Goal: Transaction & Acquisition: Purchase product/service

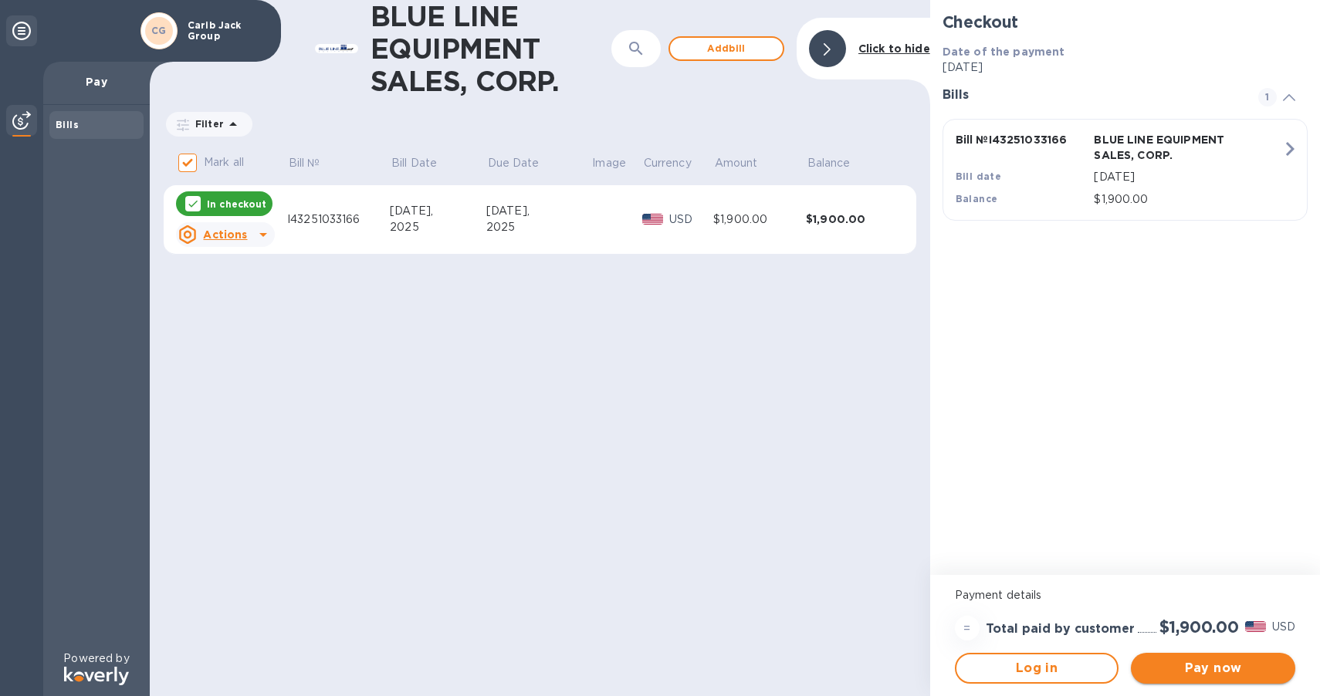
click at [1202, 667] on span "Pay now" at bounding box center [1213, 668] width 140 height 19
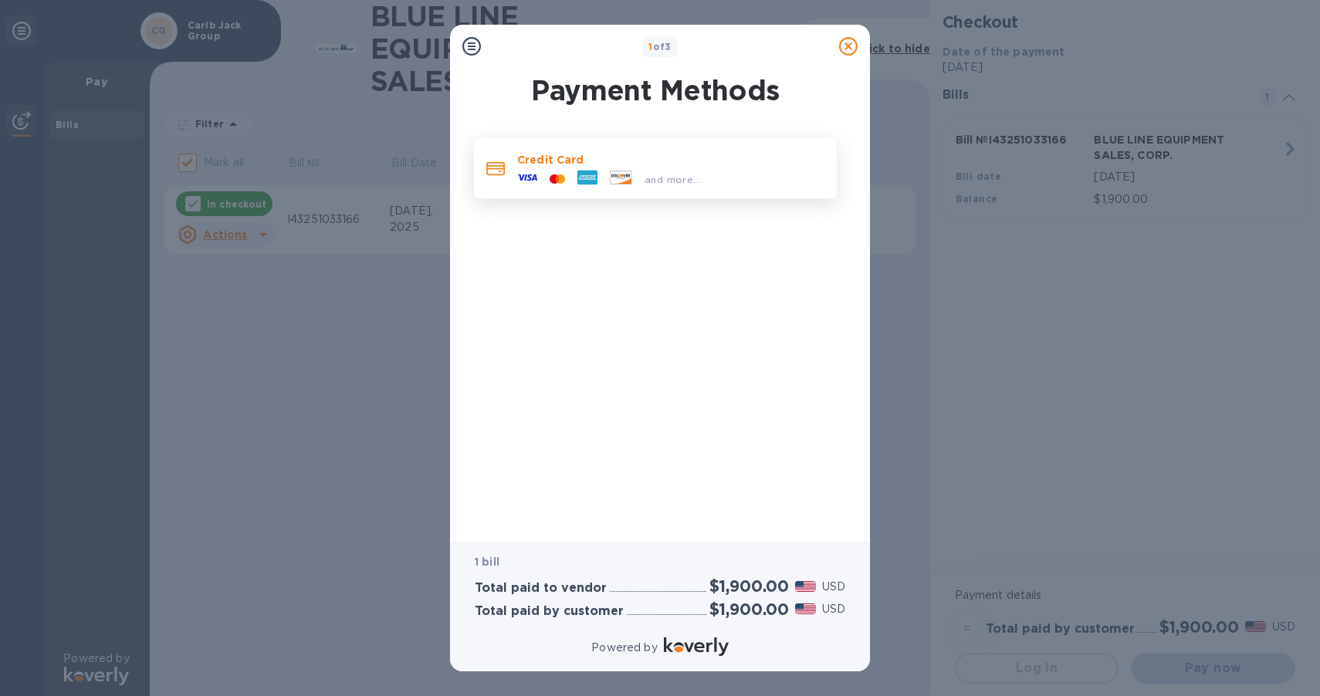
click at [540, 171] on div at bounding box center [527, 179] width 32 height 23
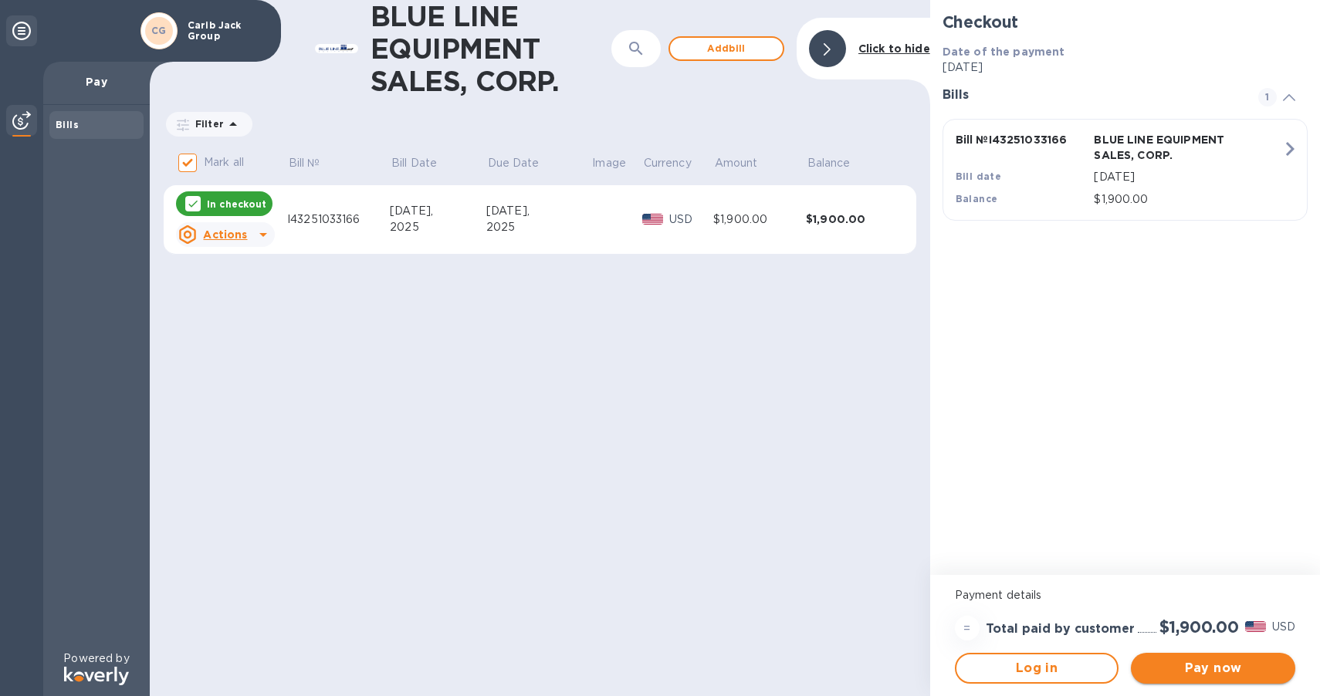
click at [1215, 676] on span "Pay now" at bounding box center [1213, 668] width 140 height 19
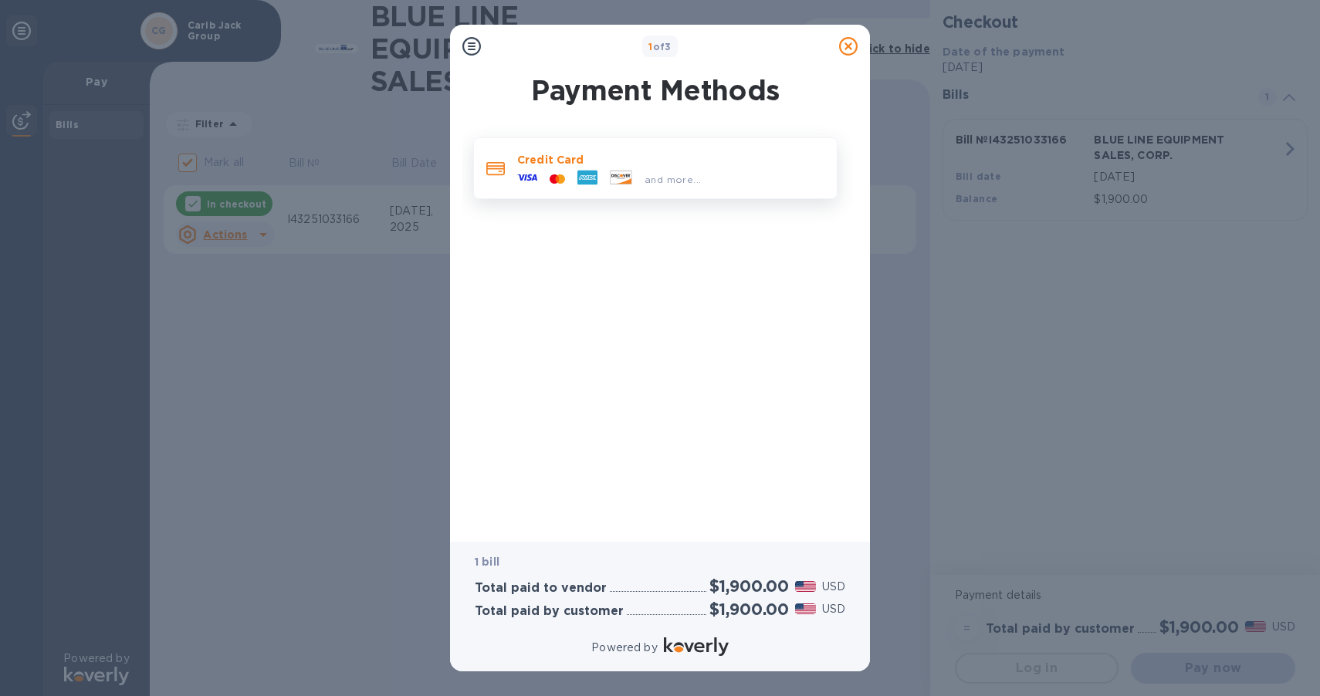
click at [655, 177] on span "and more..." at bounding box center [673, 180] width 56 height 12
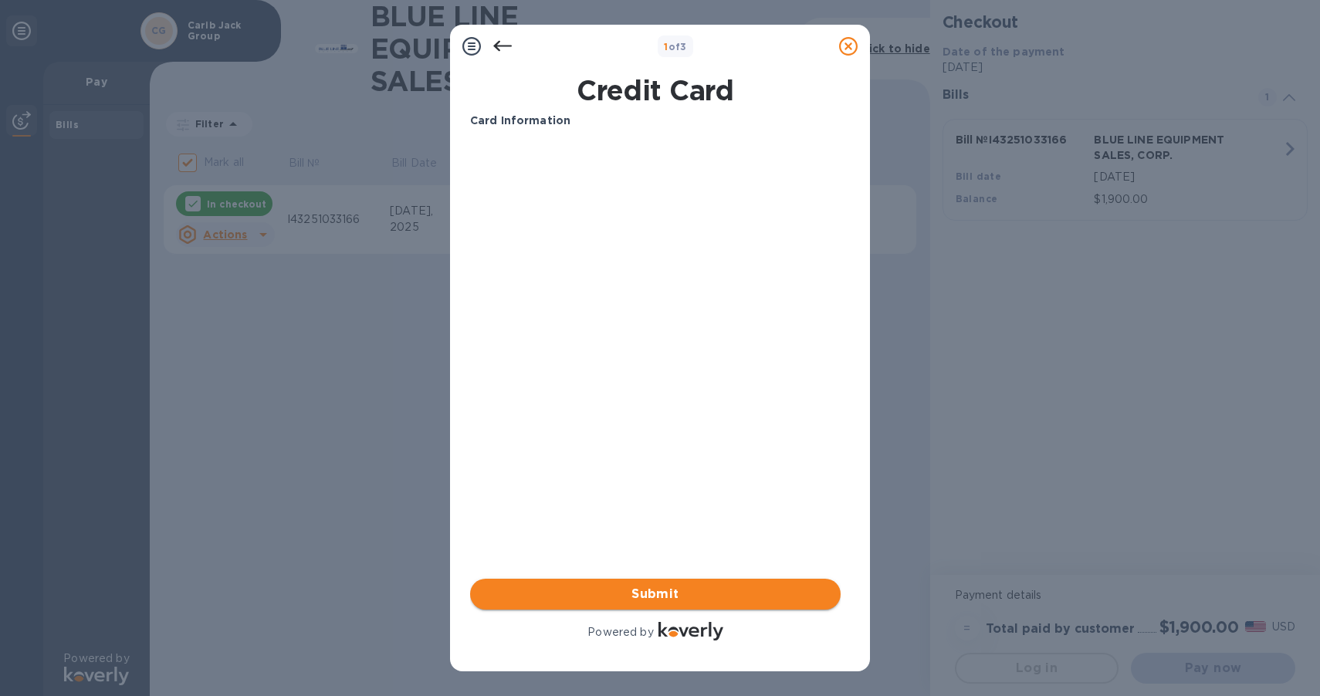
click at [702, 605] on button "Submit" at bounding box center [655, 594] width 371 height 31
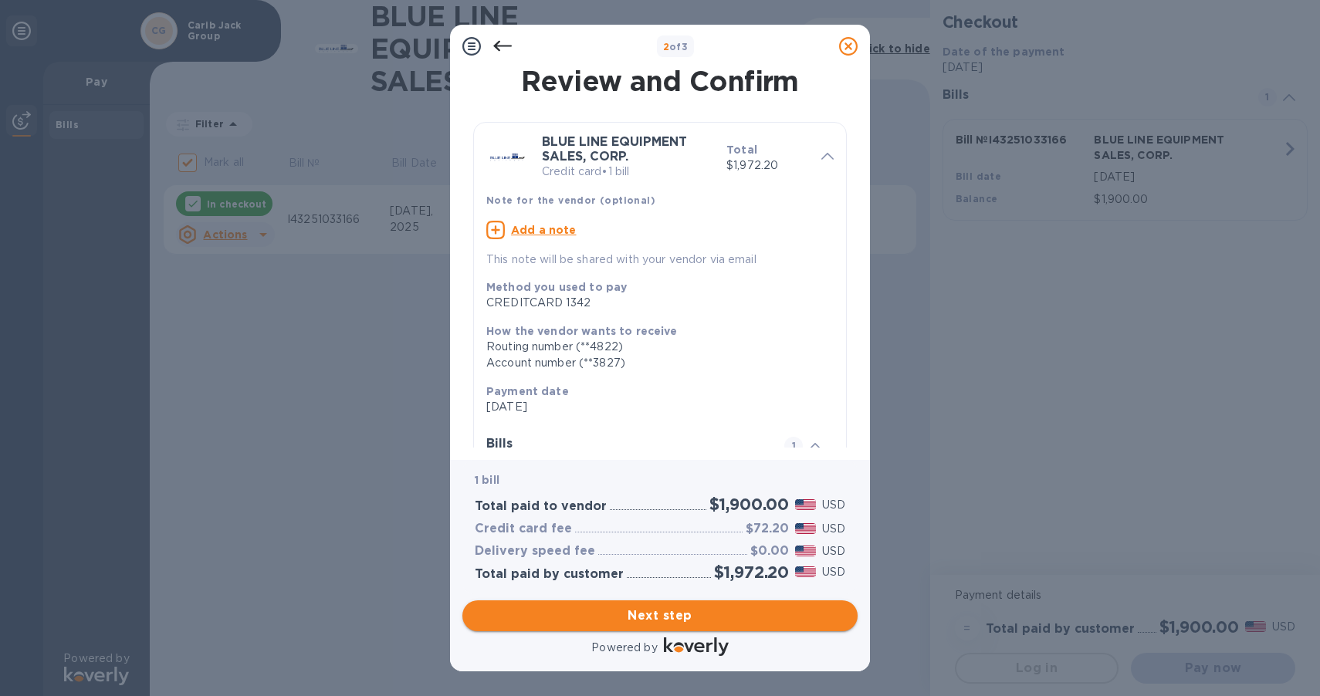
click at [649, 610] on span "Next step" at bounding box center [660, 616] width 371 height 19
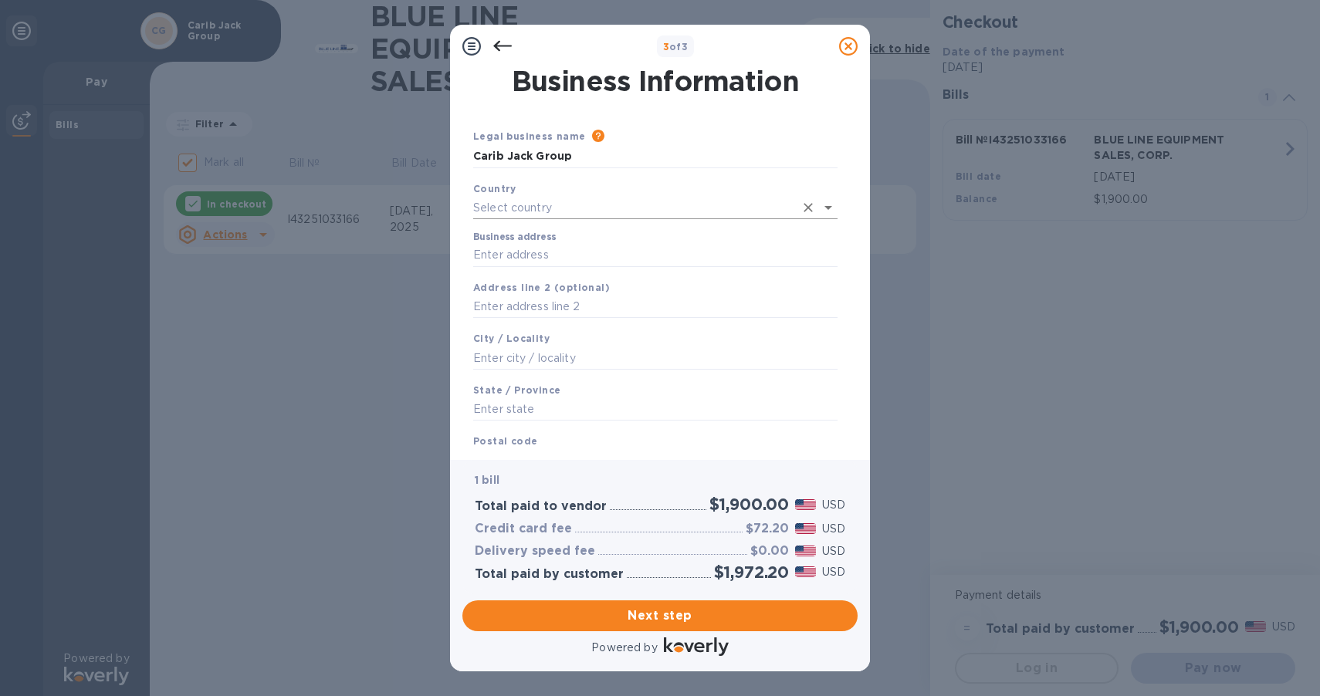
click at [623, 211] on input "text" at bounding box center [633, 208] width 321 height 22
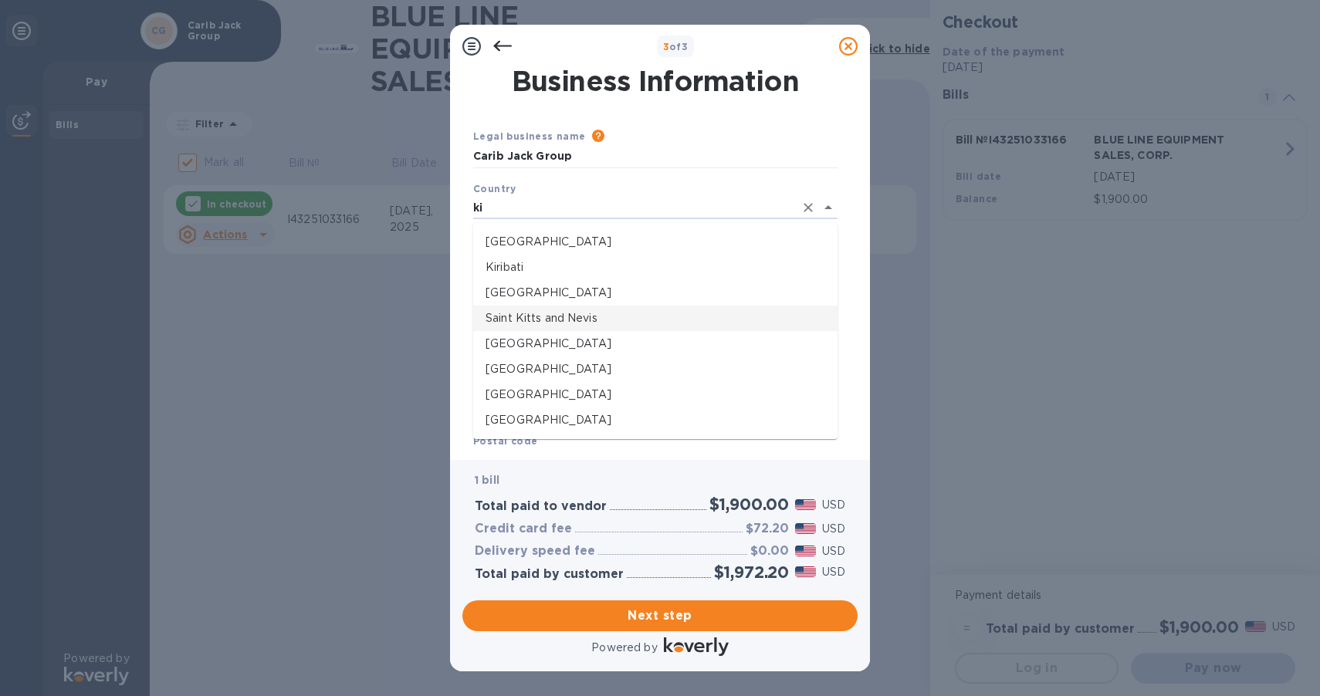
type input "k"
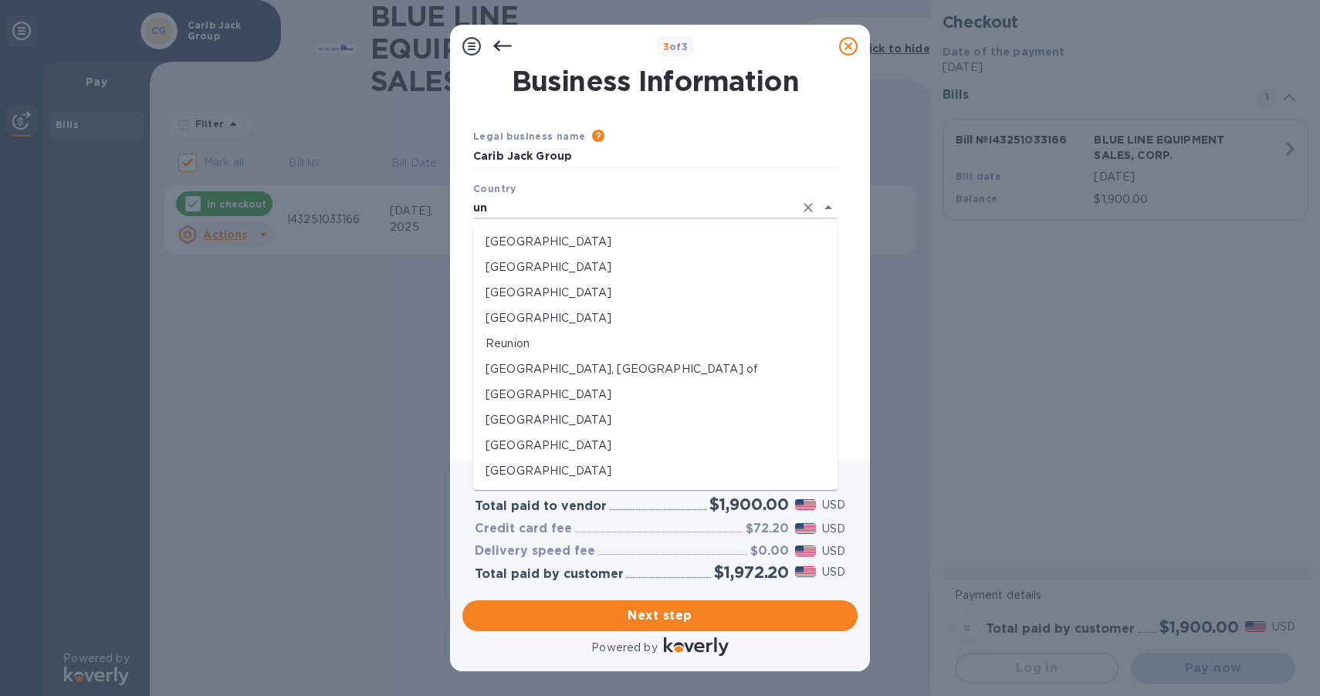
type input "u"
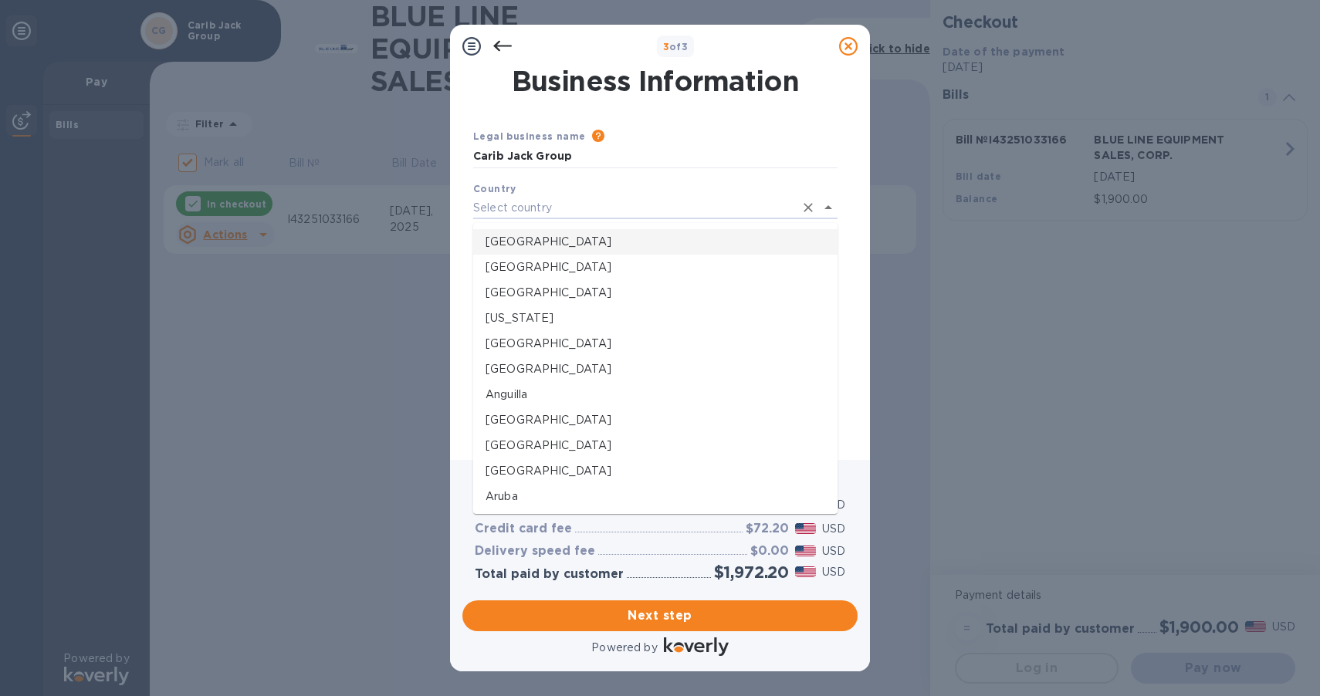
click at [596, 248] on p "[GEOGRAPHIC_DATA]" at bounding box center [656, 242] width 340 height 16
type input "[GEOGRAPHIC_DATA]"
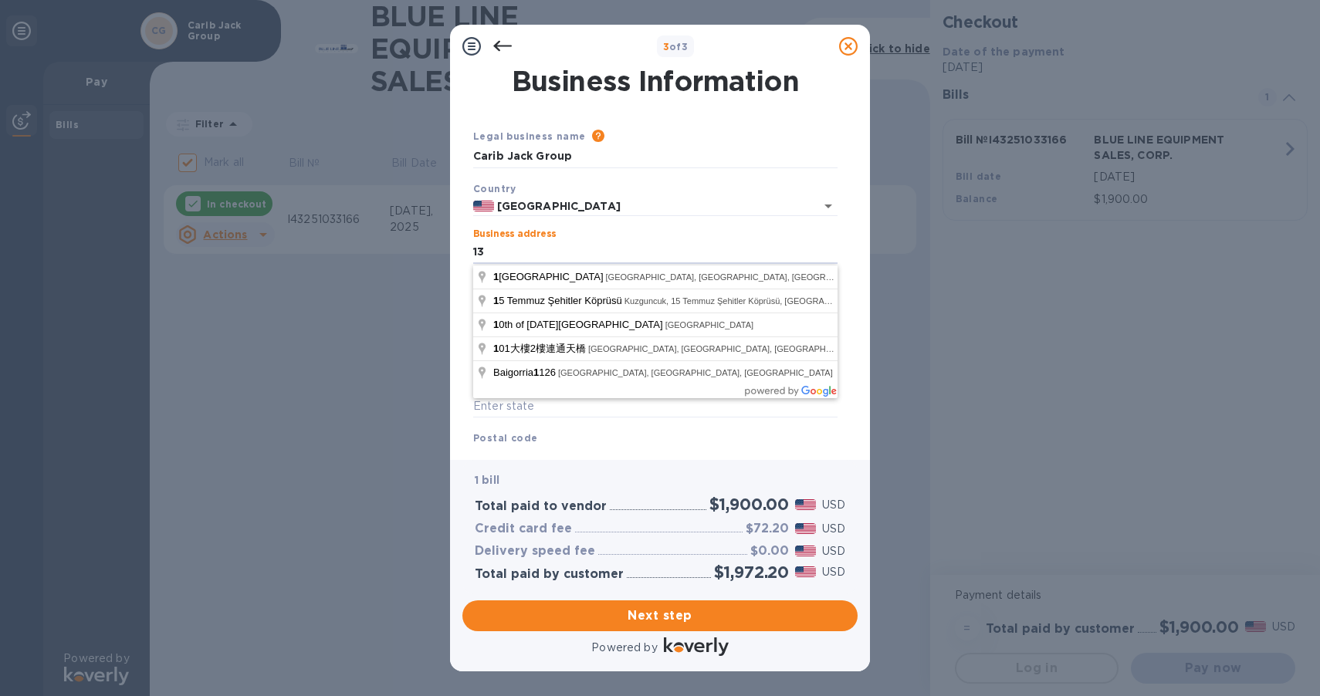
type input "1"
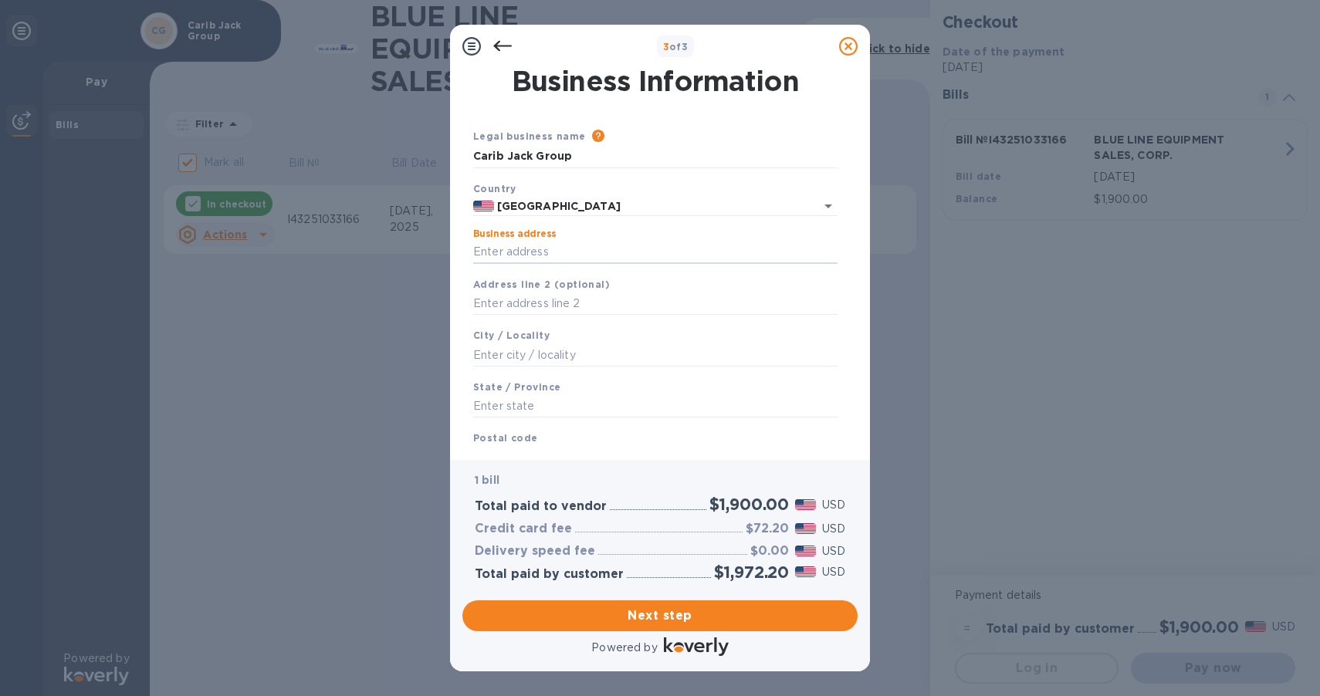
paste input "[STREET_ADDRESS]"
type input "[STREET_ADDRESS]"
type input "[GEOGRAPHIC_DATA]"
type input "DE"
type input "19713"
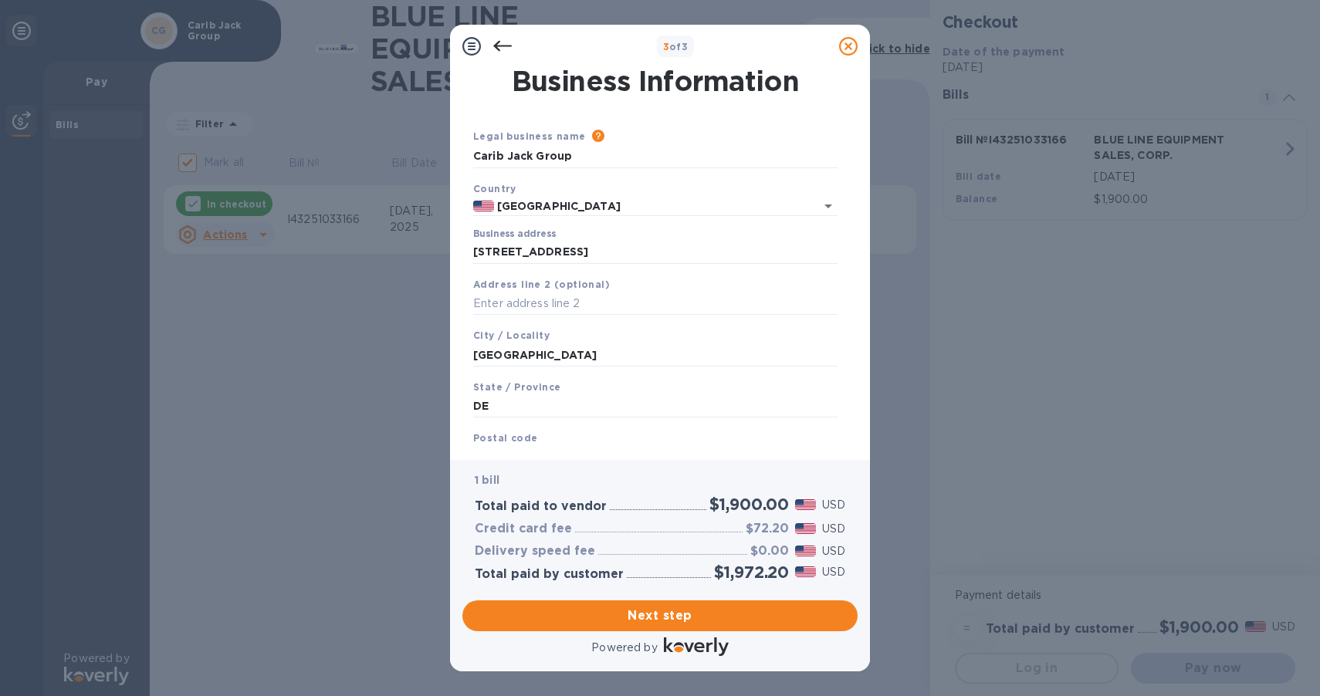
click at [608, 442] on div "Postal code 19713" at bounding box center [655, 450] width 377 height 52
click at [576, 444] on div "Postal code 19713" at bounding box center [655, 450] width 377 height 52
click at [645, 611] on span "Next step" at bounding box center [660, 616] width 371 height 19
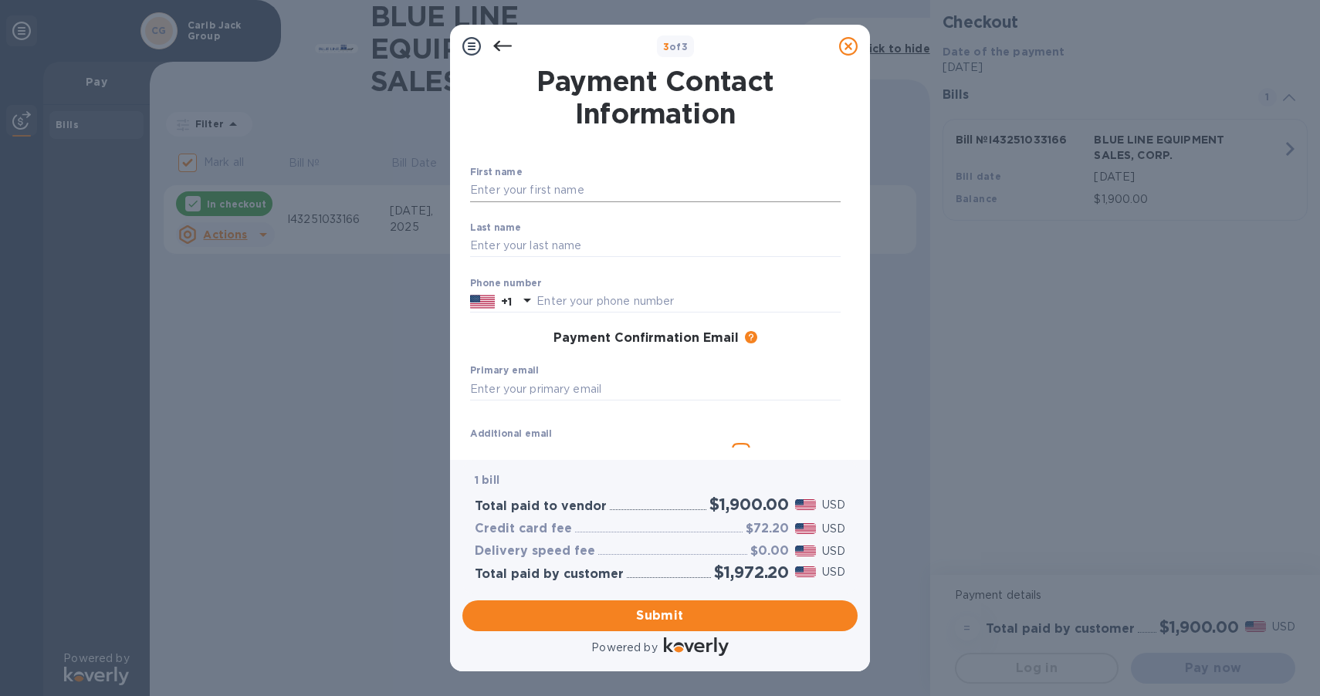
click at [588, 200] on input "text" at bounding box center [655, 190] width 371 height 23
type input "dijaun"
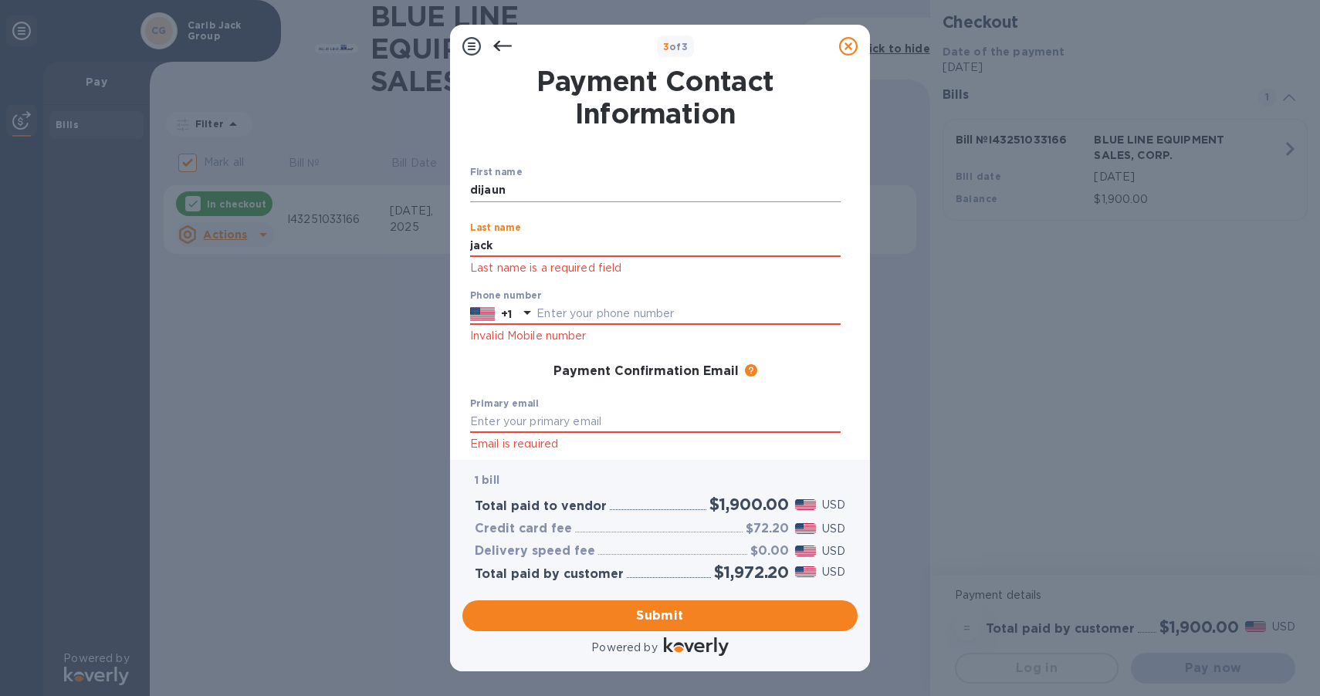
type input "jack"
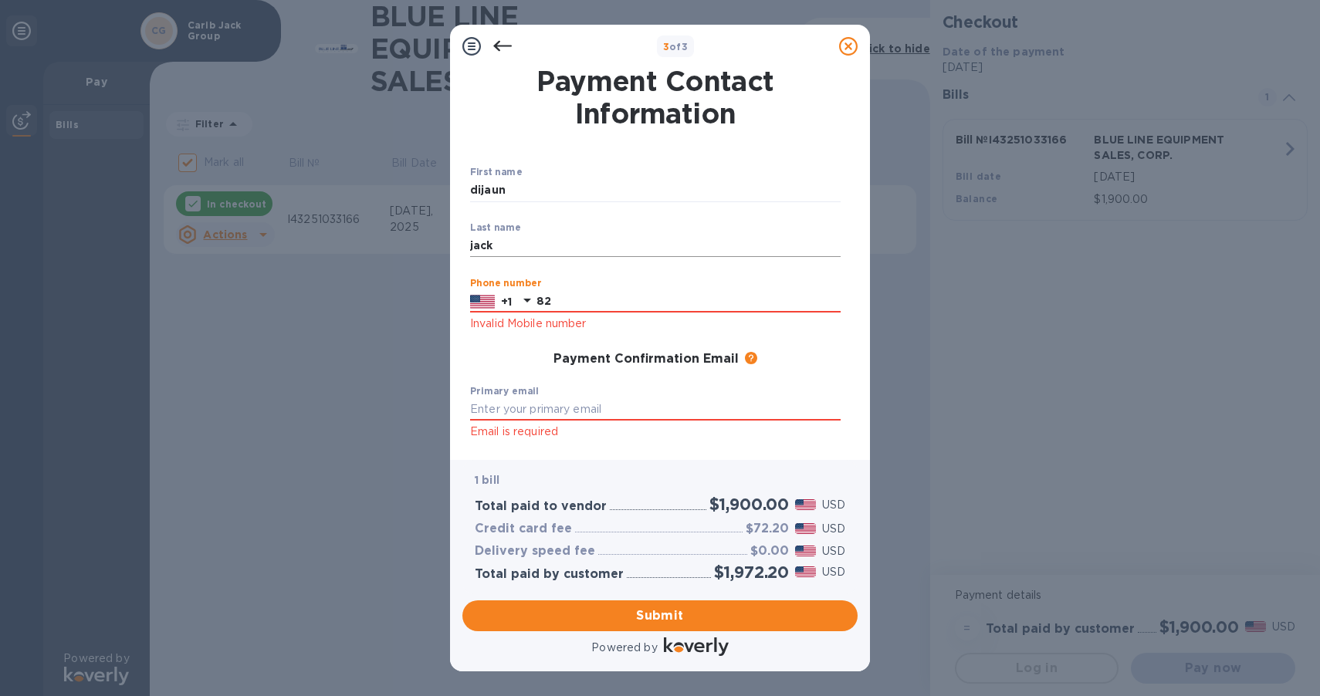
type input "8"
type input "8696625550"
click at [506, 300] on p "+1" at bounding box center [506, 301] width 11 height 15
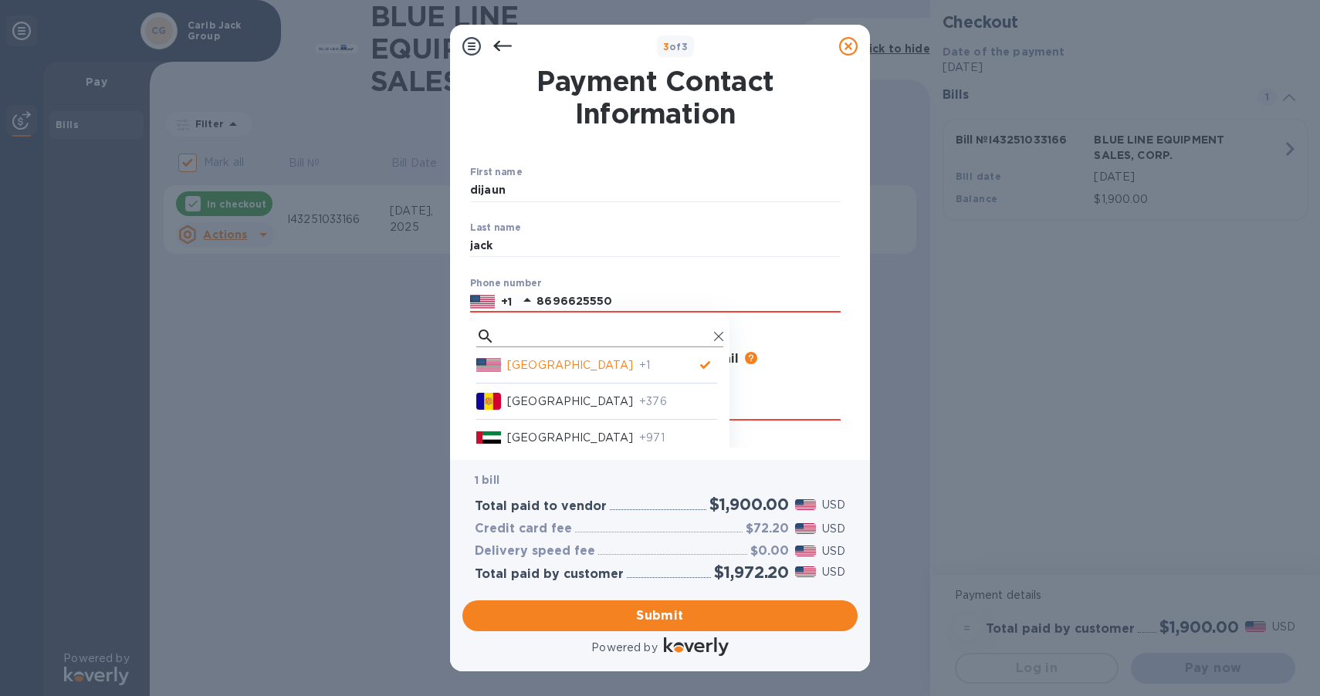
click at [586, 334] on input "text" at bounding box center [604, 336] width 207 height 23
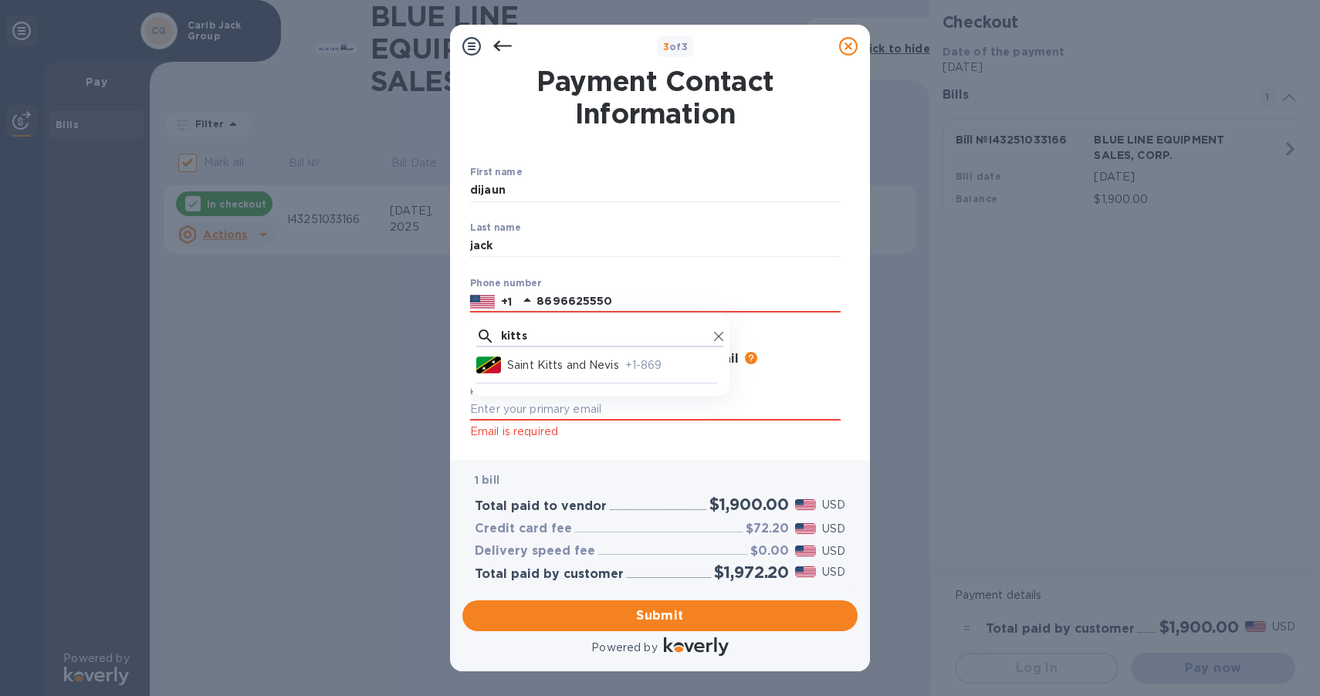
type input "kitts"
click at [570, 373] on p "Saint Kitts and Nevis" at bounding box center [563, 365] width 112 height 16
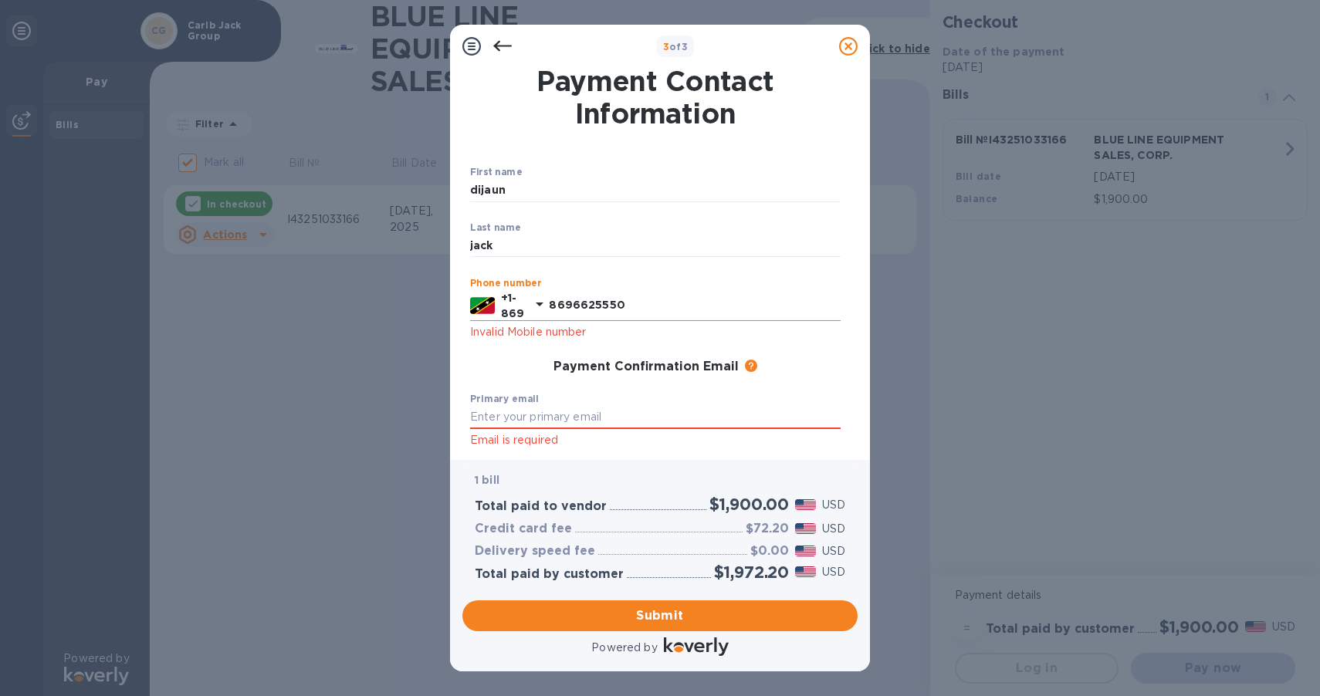
click at [566, 301] on input "8696625550" at bounding box center [695, 305] width 292 height 23
type input "6625550"
type input "[EMAIL_ADDRESS][DOMAIN_NAME]"
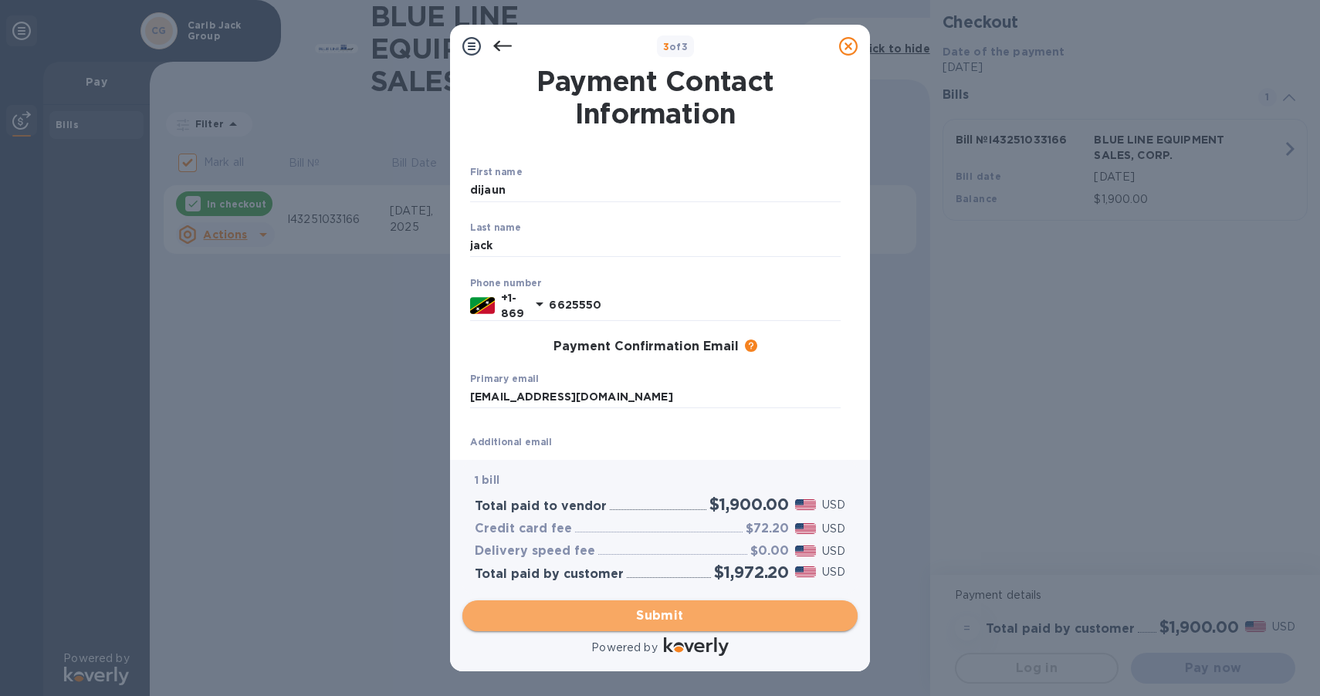
click at [678, 621] on span "Submit" at bounding box center [660, 616] width 371 height 19
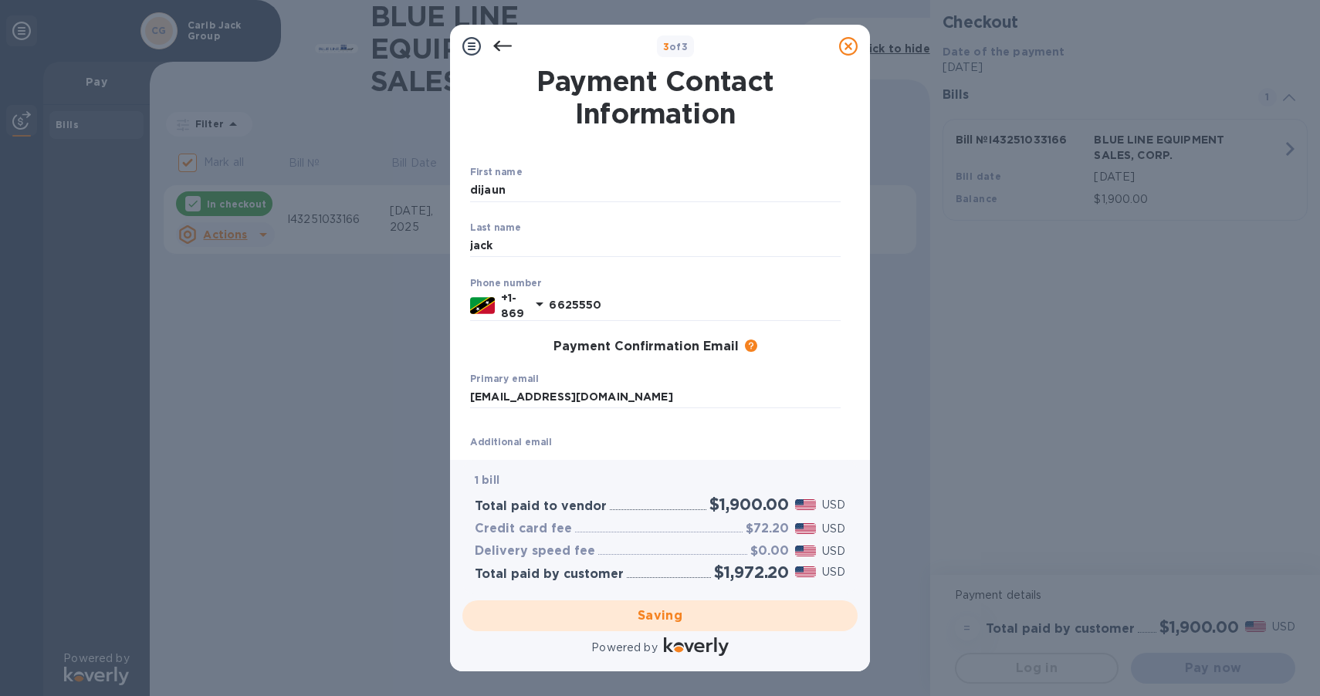
checkbox input "false"
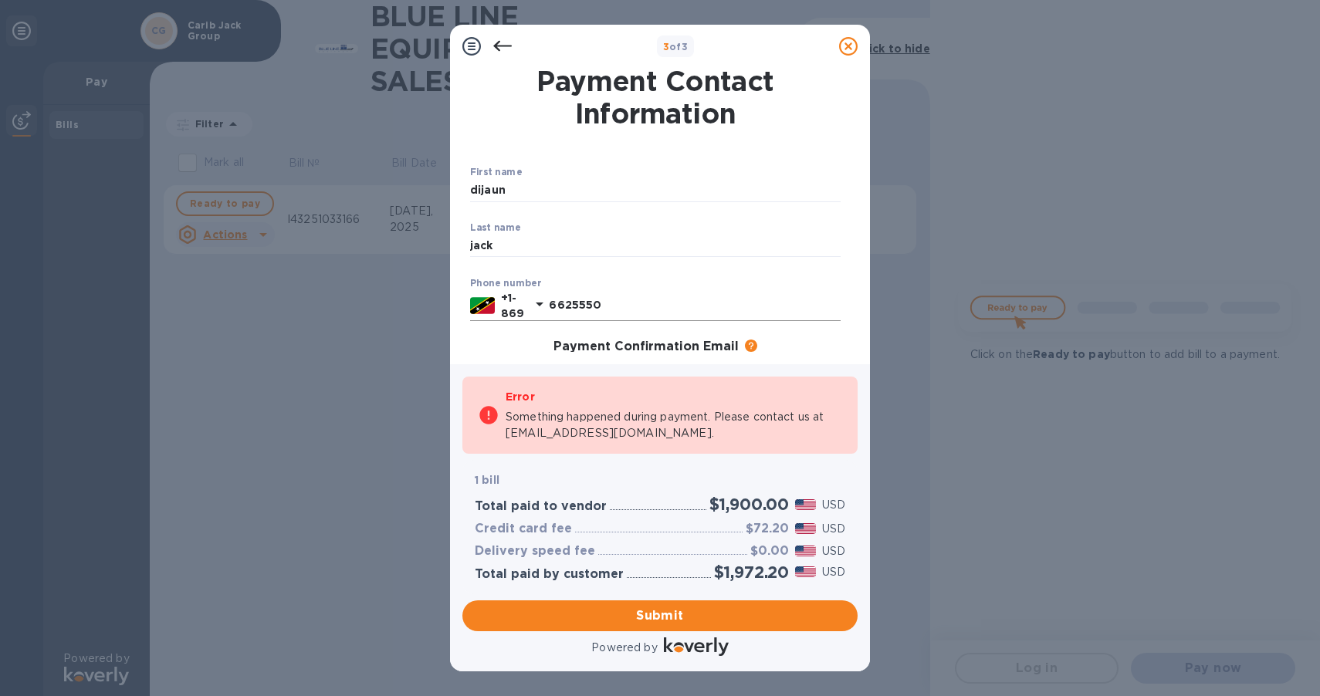
click at [651, 310] on input "6625550" at bounding box center [695, 305] width 292 height 23
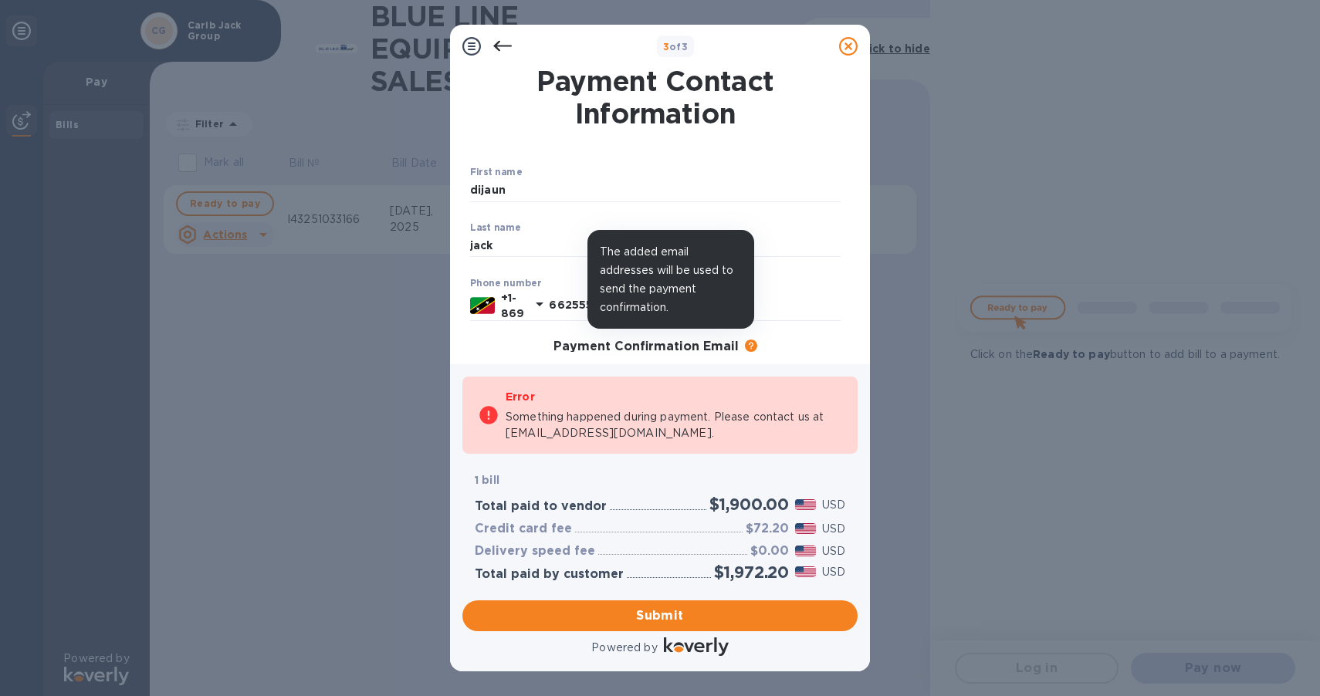
click at [745, 347] on icon at bounding box center [751, 346] width 12 height 12
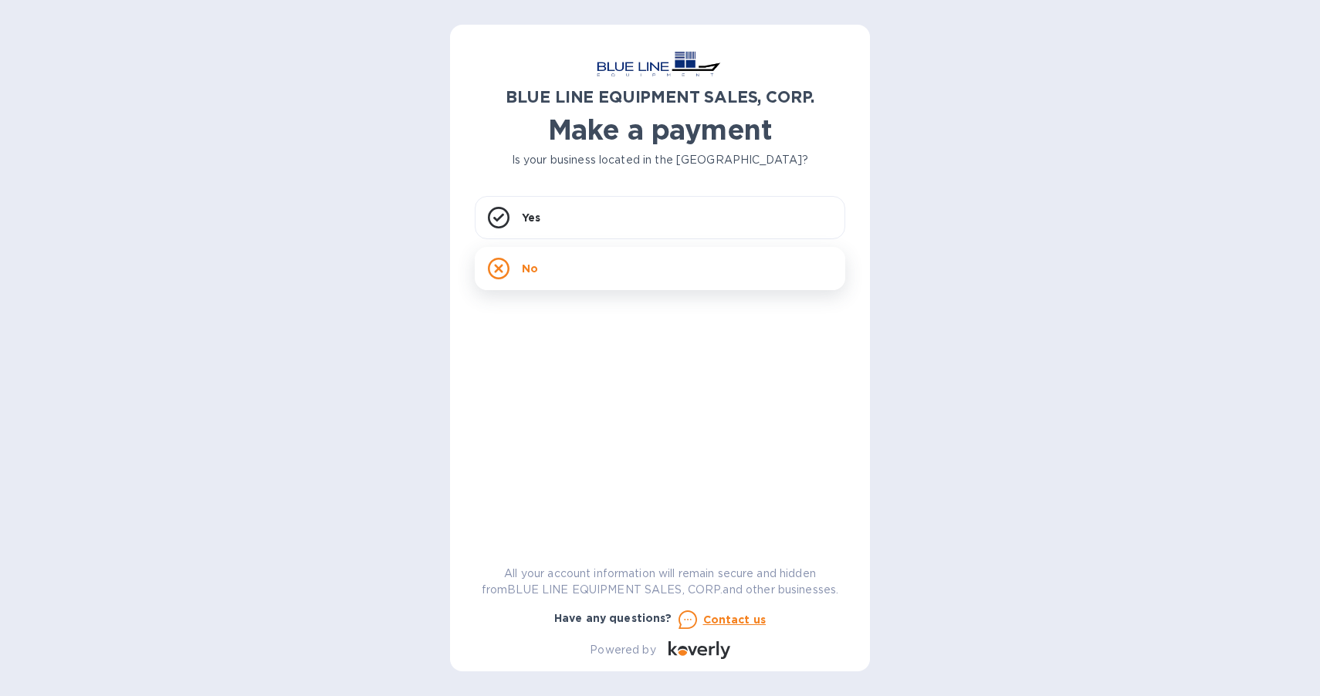
click at [570, 265] on div "No" at bounding box center [660, 268] width 371 height 43
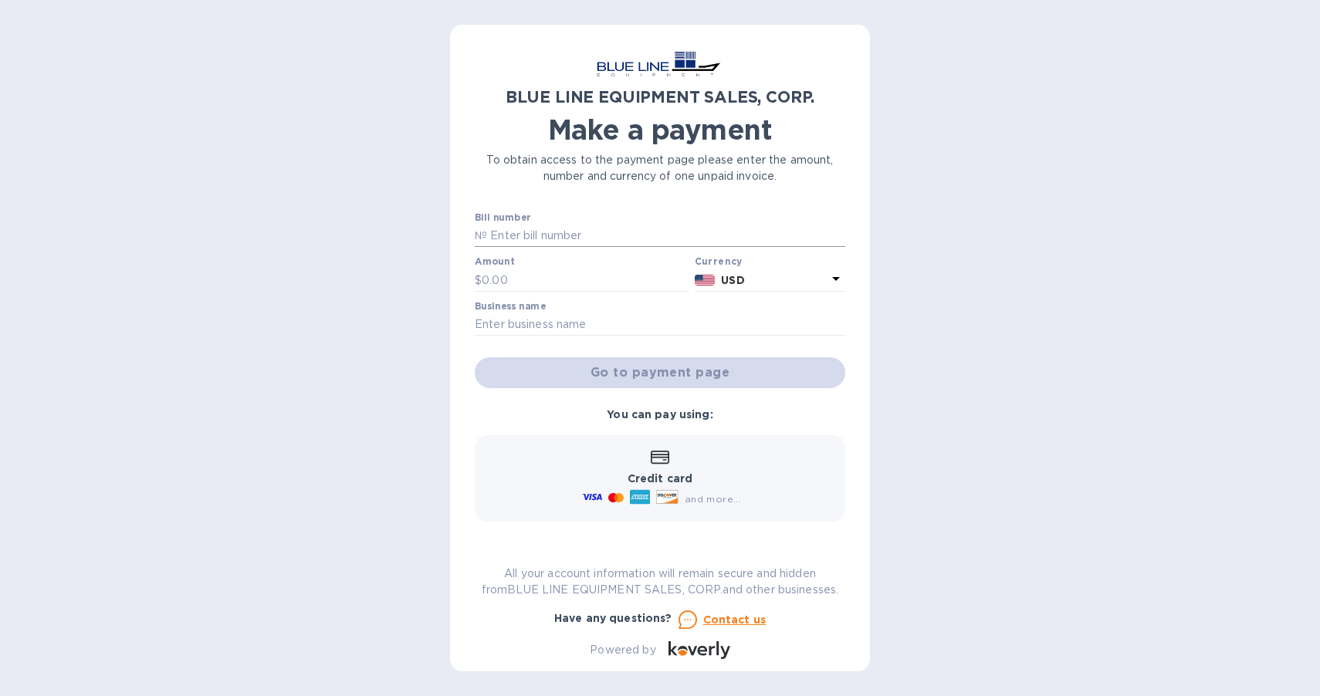
click at [566, 234] on input "text" at bounding box center [666, 236] width 358 height 23
paste input "[STREET_ADDRESS]"
type input "[STREET_ADDRESS]"
click at [537, 318] on input "text" at bounding box center [660, 324] width 371 height 23
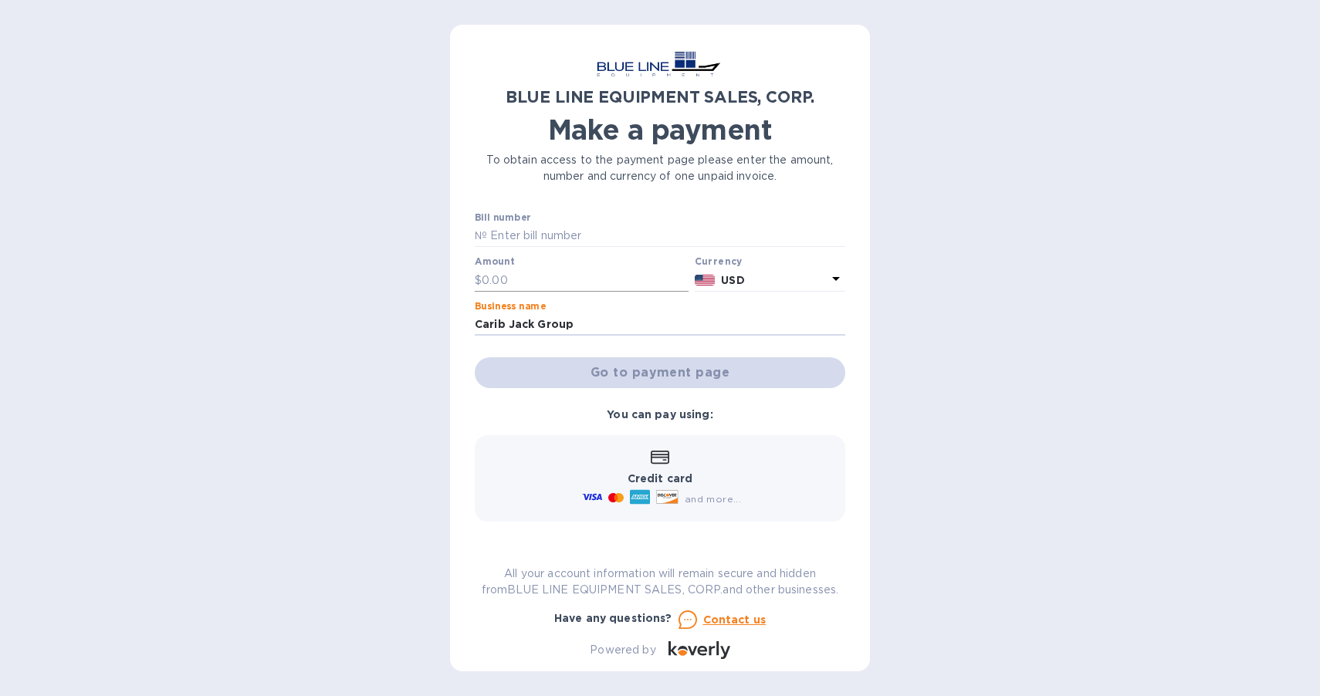
type input "Carib Jack Group"
click at [547, 283] on input "text" at bounding box center [585, 280] width 207 height 23
type input "1,900"
click at [612, 239] on input "text" at bounding box center [666, 236] width 358 height 23
type input "I43251033166"
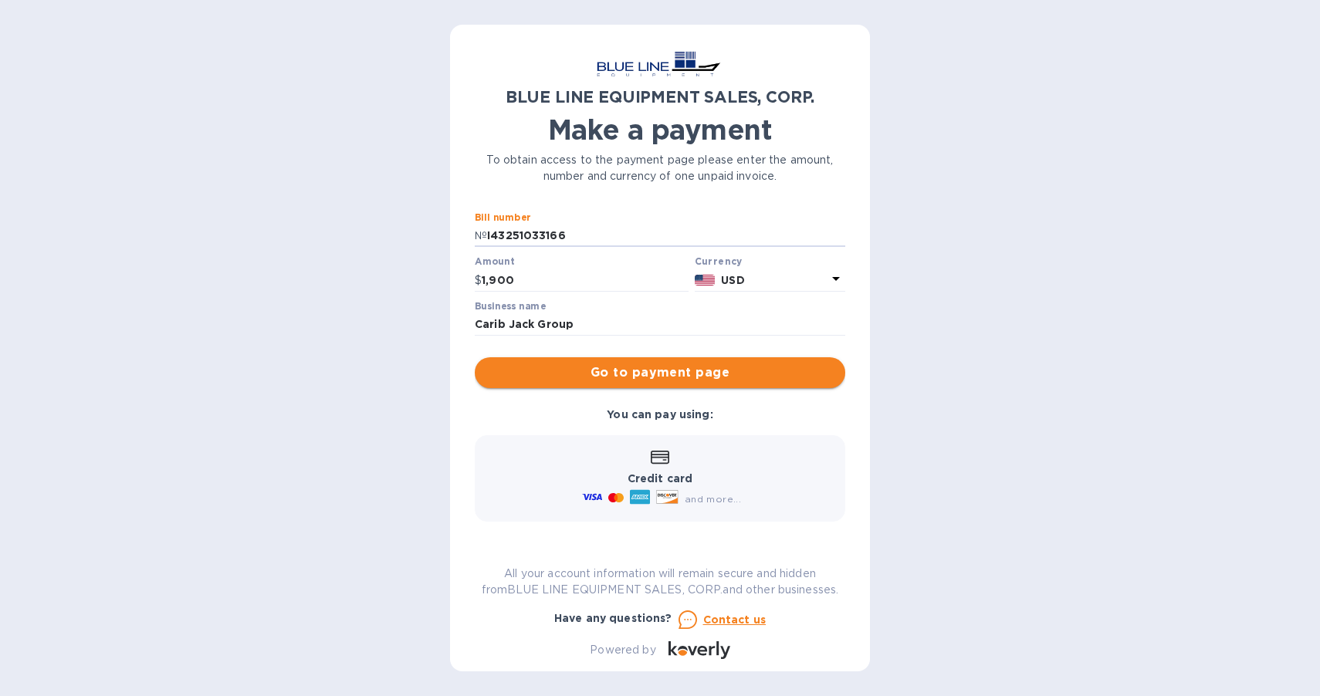
click at [699, 378] on span "Go to payment page" at bounding box center [660, 373] width 346 height 19
